Goal: Communication & Community: Ask a question

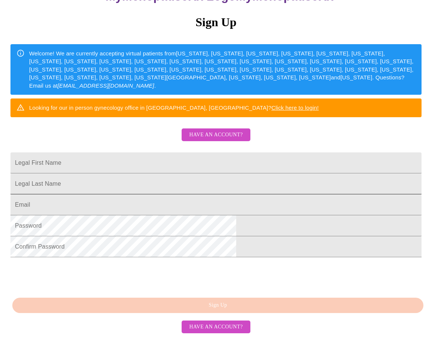
scroll to position [141, 0]
click at [224, 324] on span "Have an account?" at bounding box center [215, 326] width 53 height 9
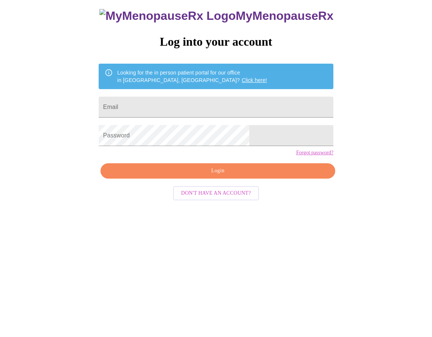
scroll to position [7, 0]
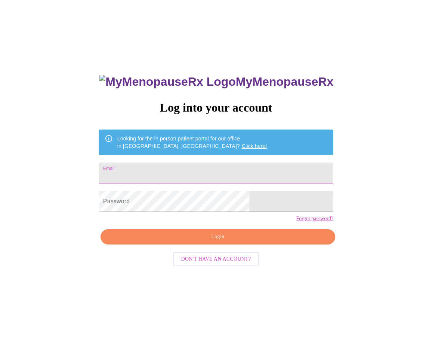
type input "hbarclay@gmail.com"
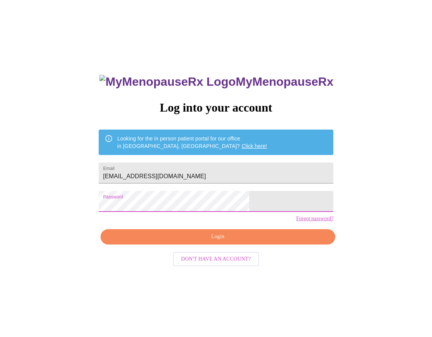
click at [192, 241] on span "Login" at bounding box center [218, 236] width 218 height 9
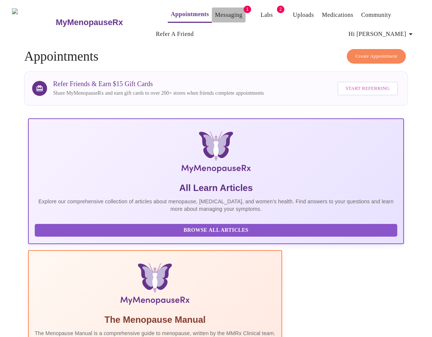
click at [215, 10] on link "Messaging" at bounding box center [228, 15] width 27 height 10
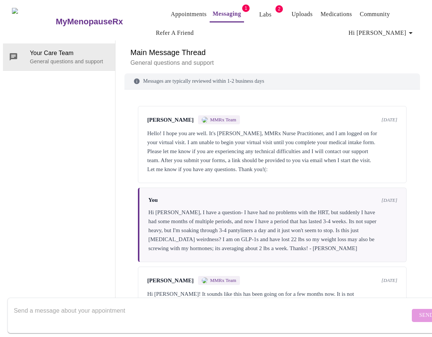
scroll to position [487, 0]
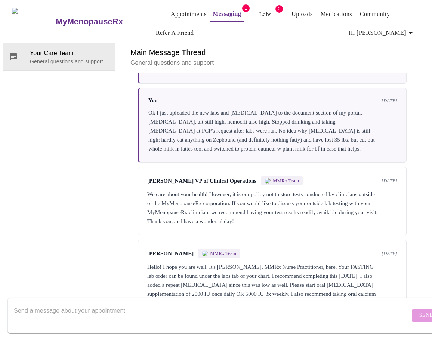
click at [186, 303] on textarea "Send a message about your appointment" at bounding box center [212, 315] width 396 height 24
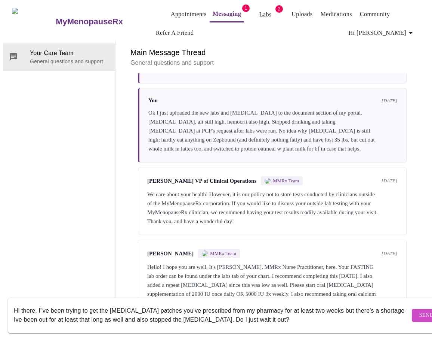
type textarea "Hi there, I"ve been trying to get the estrogen patches you've prescribed from m…"
click at [420, 310] on span "Send" at bounding box center [427, 314] width 14 height 9
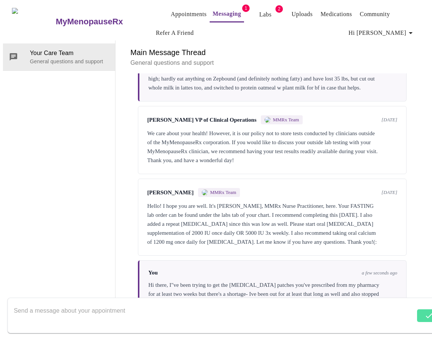
scroll to position [549, 0]
